Goal: Task Accomplishment & Management: Manage account settings

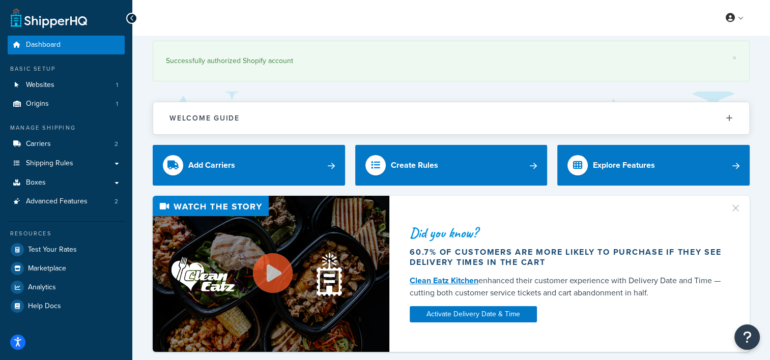
click at [652, 20] on div "My Profile Billing Global Settings Contact Us Logout" at bounding box center [450, 18] width 637 height 36
click at [733, 55] on link "×" at bounding box center [734, 58] width 4 height 8
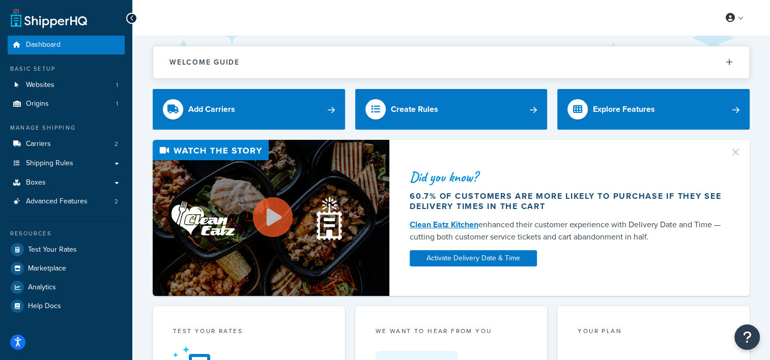
click at [372, 21] on div "My Profile Billing Global Settings Contact Us Logout" at bounding box center [450, 18] width 637 height 36
click at [526, 41] on div "Welcome Guide ShipperHQ: An Overview Carrier Setup Shipping Rules Overview Comm…" at bounding box center [451, 57] width 597 height 43
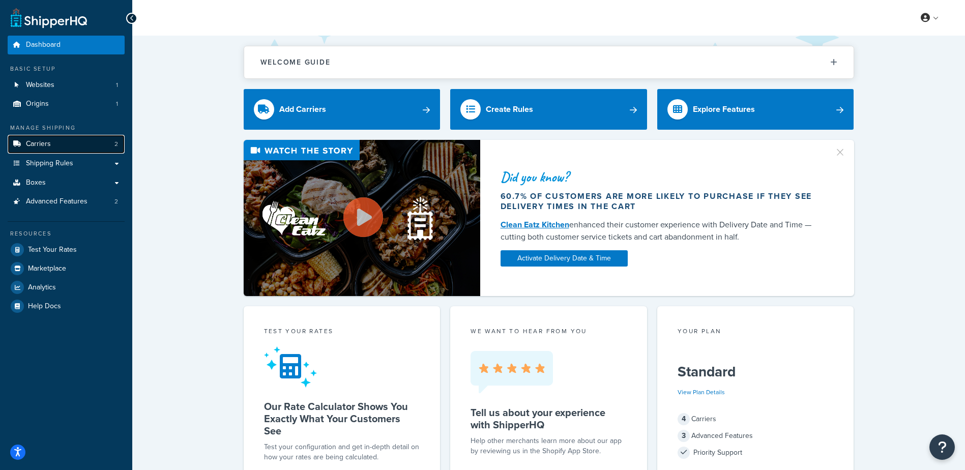
click at [35, 143] on span "Carriers" at bounding box center [38, 144] width 25 height 9
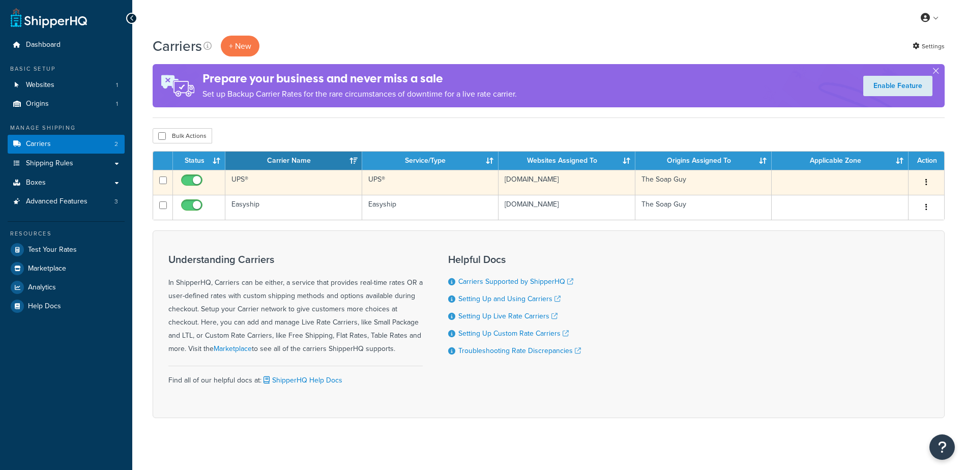
click at [284, 189] on td "UPS®" at bounding box center [293, 182] width 137 height 25
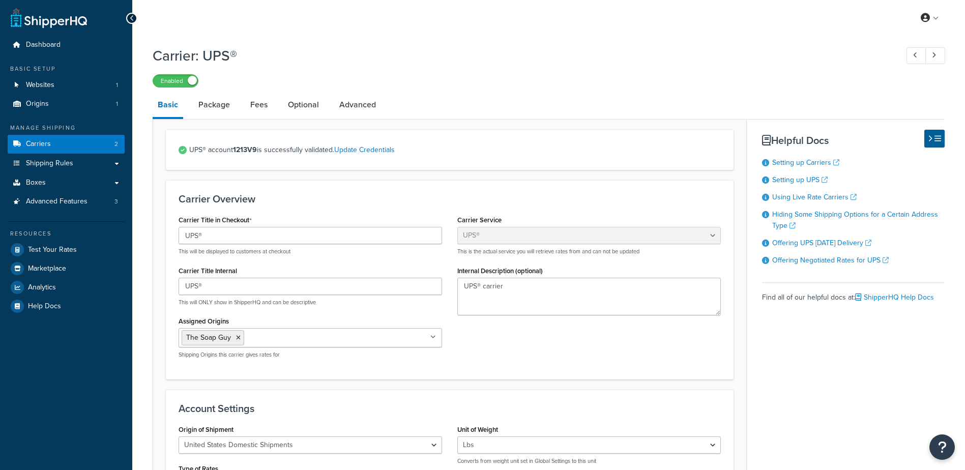
select select "ups"
click at [310, 112] on link "Optional" at bounding box center [303, 105] width 41 height 24
select select "business"
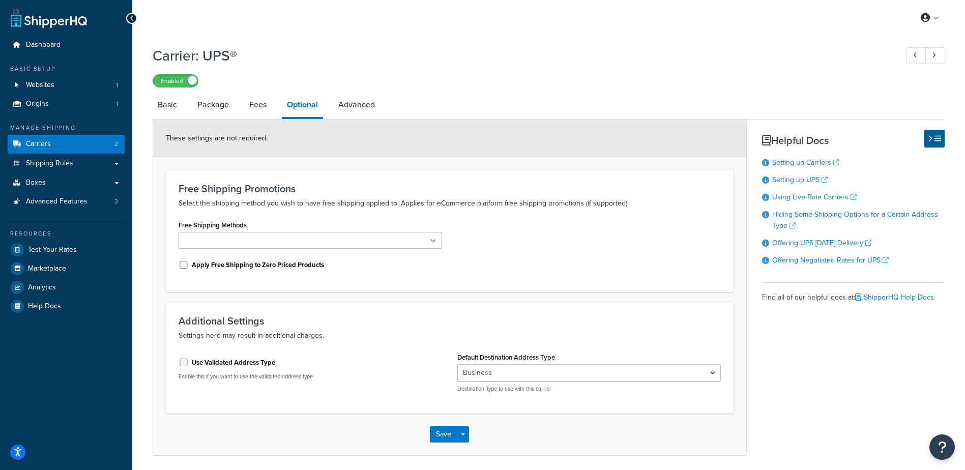
scroll to position [37, 0]
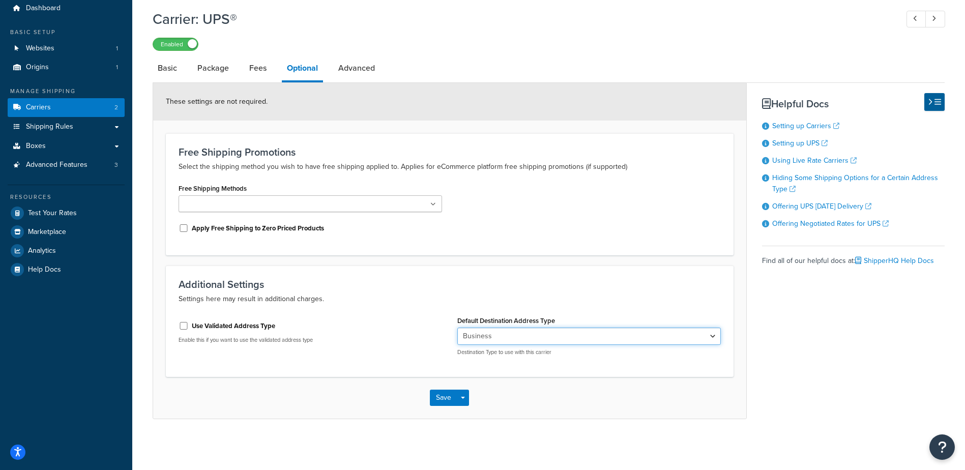
click at [571, 337] on select "Residential Business" at bounding box center [589, 336] width 264 height 17
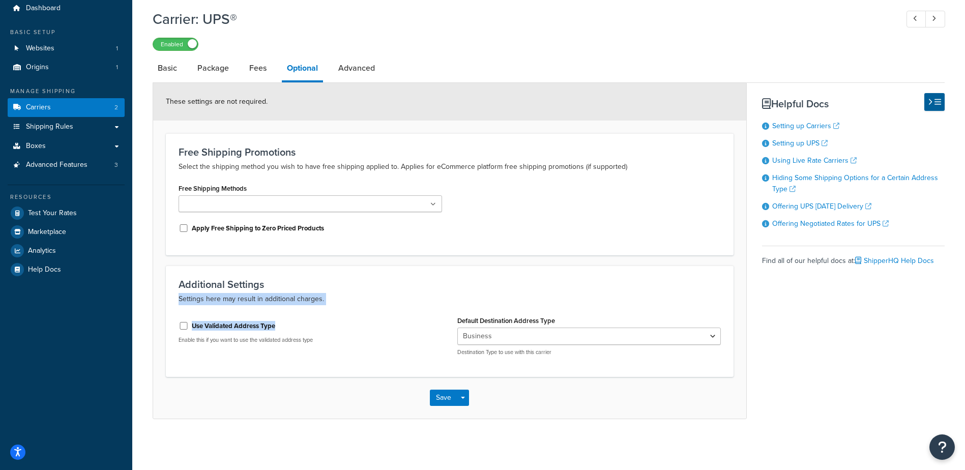
drag, startPoint x: 425, startPoint y: 287, endPoint x: 436, endPoint y: 306, distance: 21.9
click at [436, 306] on div "Additional Settings Settings here may result in additional charges. Use Validat…" at bounding box center [450, 321] width 568 height 111
click at [186, 325] on input "Use Validated Address Type" at bounding box center [184, 326] width 10 height 8
checkbox input "true"
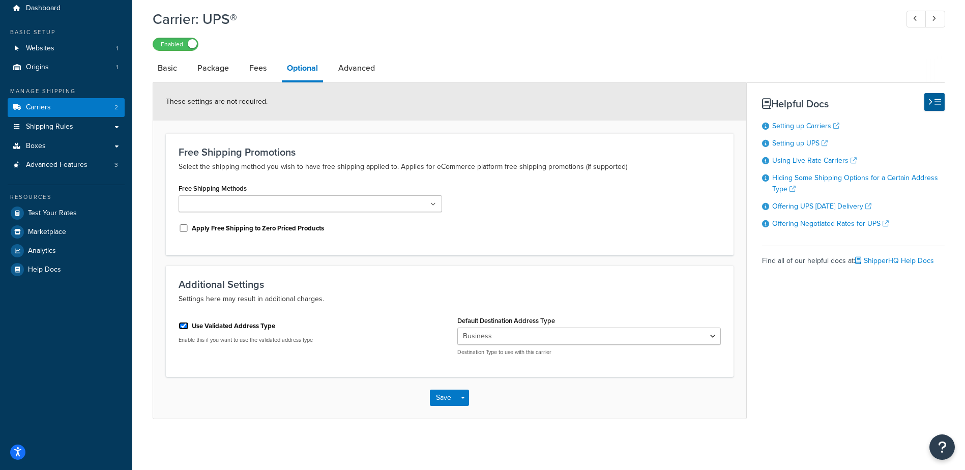
scroll to position [25, 0]
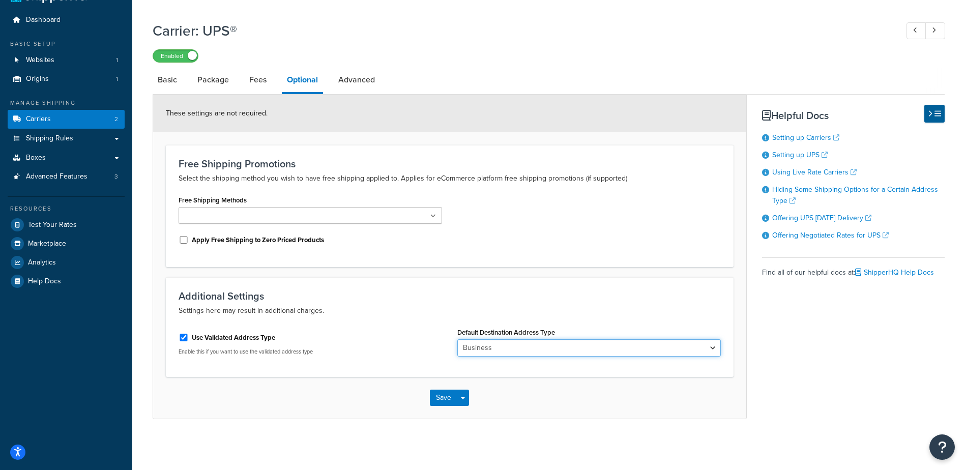
click at [483, 348] on select "Business Residential" at bounding box center [589, 347] width 264 height 17
click at [457, 339] on select "Business Residential" at bounding box center [589, 347] width 264 height 17
click at [440, 395] on button "Save" at bounding box center [443, 398] width 27 height 16
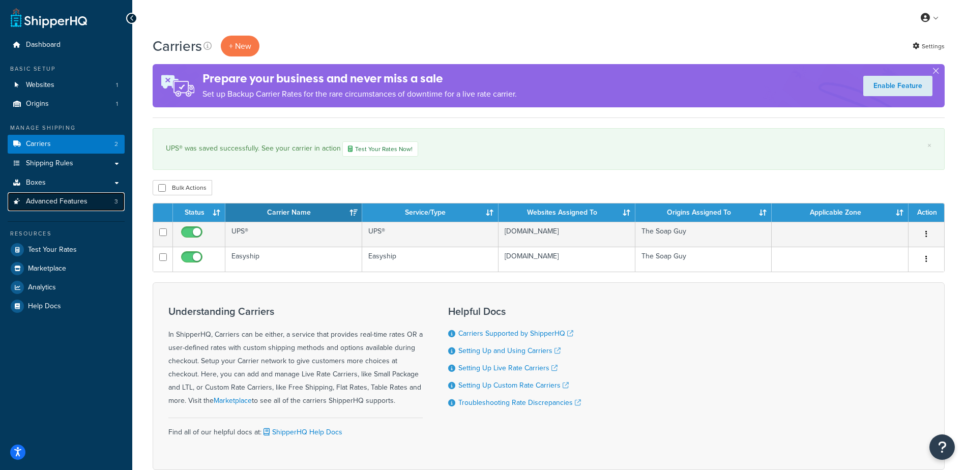
click at [77, 197] on span "Advanced Features" at bounding box center [57, 201] width 62 height 9
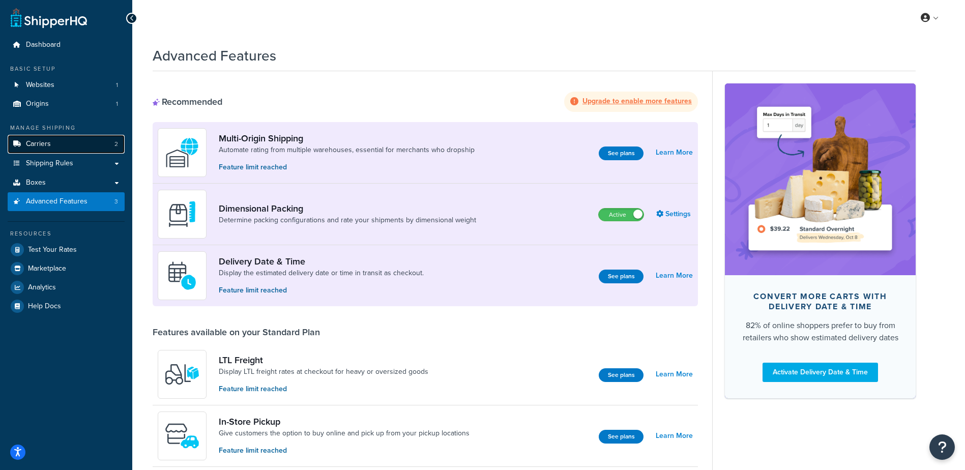
click at [39, 138] on link "Carriers 2" at bounding box center [66, 144] width 117 height 19
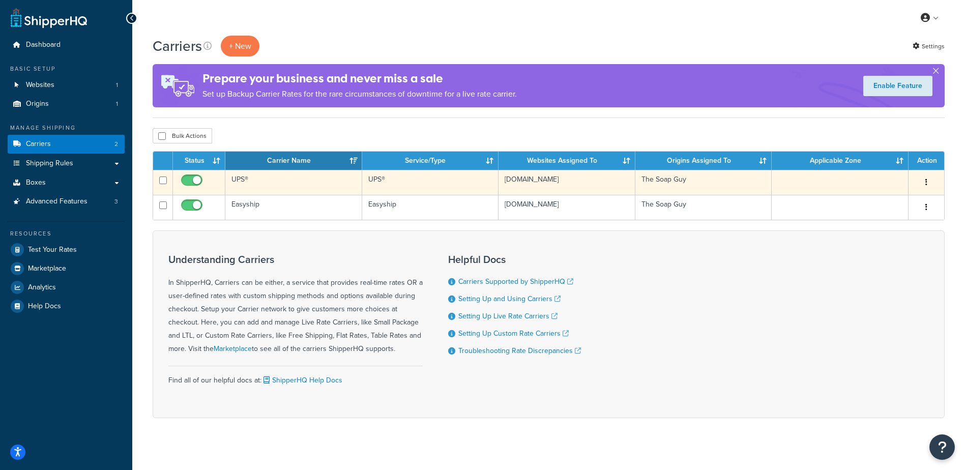
click at [267, 184] on td "UPS®" at bounding box center [293, 182] width 137 height 25
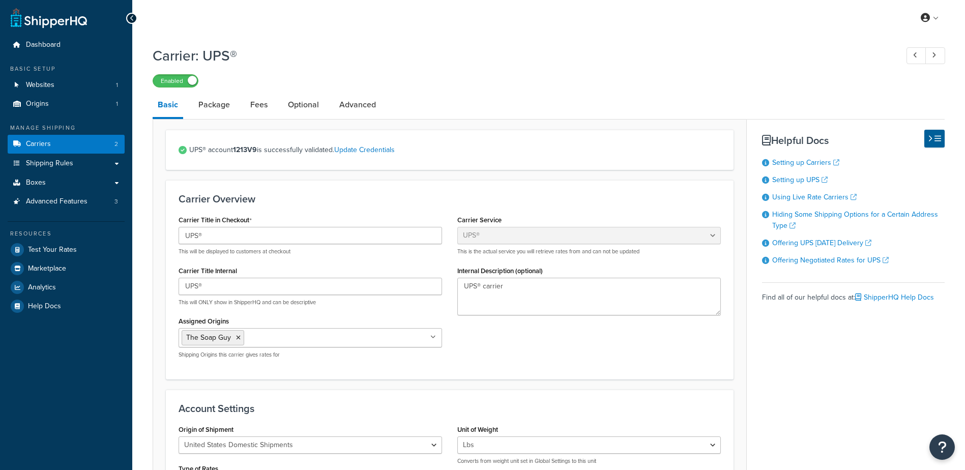
select select "ups"
click at [307, 111] on link "Optional" at bounding box center [303, 105] width 41 height 24
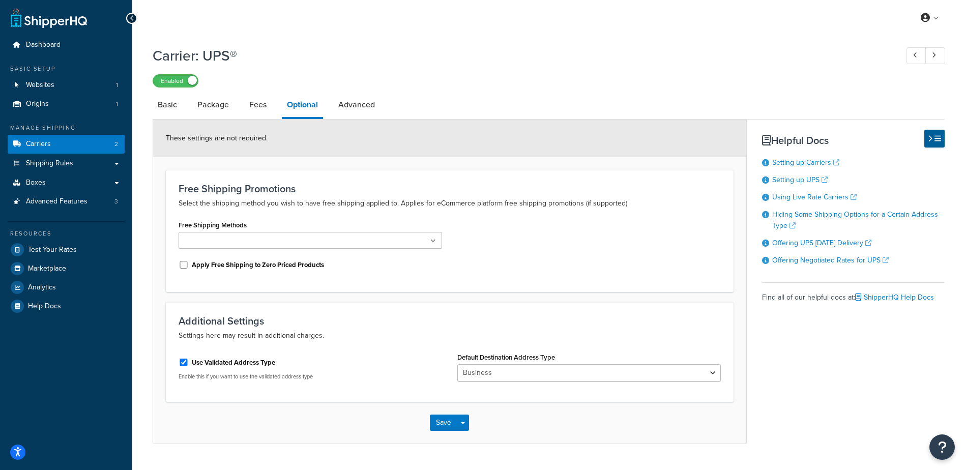
scroll to position [25, 0]
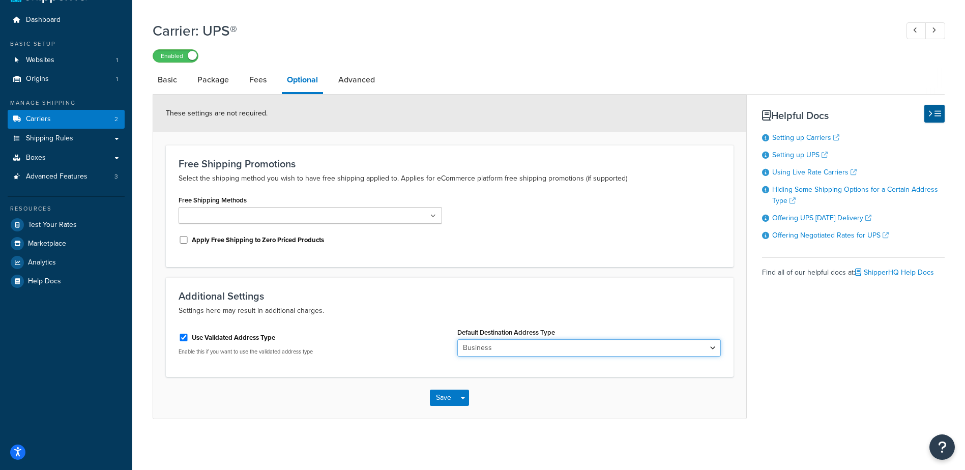
click at [560, 341] on select "Business Residential" at bounding box center [589, 347] width 264 height 17
select select "residential"
click at [457, 339] on select "Business Residential" at bounding box center [589, 347] width 264 height 17
click at [443, 399] on button "Save" at bounding box center [443, 398] width 27 height 16
